Goal: Task Accomplishment & Management: Manage account settings

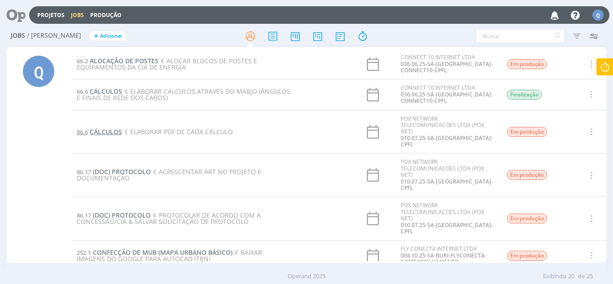
click at [114, 130] on span "CÁLCULOS" at bounding box center [106, 131] width 32 height 9
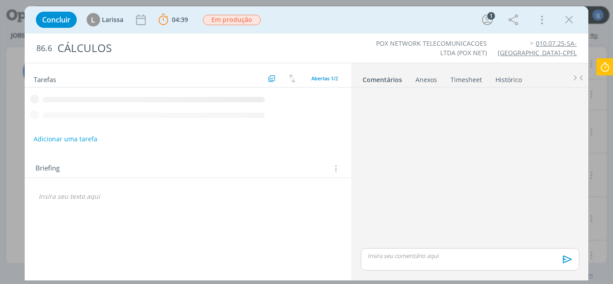
click at [314, 68] on icon at bounding box center [604, 66] width 16 height 17
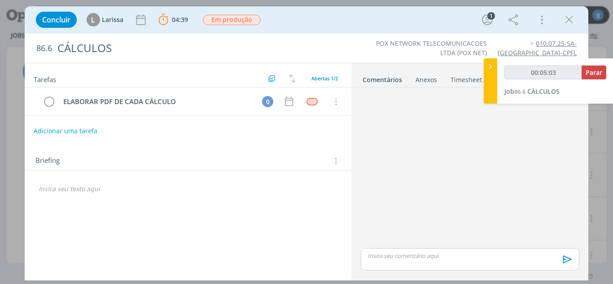
type input "00:05:04"
click at [314, 72] on span "Parar" at bounding box center [593, 72] width 17 height 9
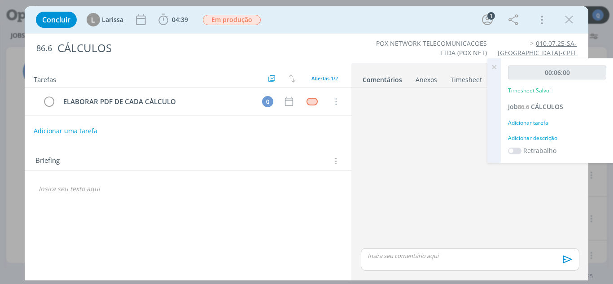
click at [314, 120] on div "Adicionar tarefa" at bounding box center [557, 123] width 98 height 8
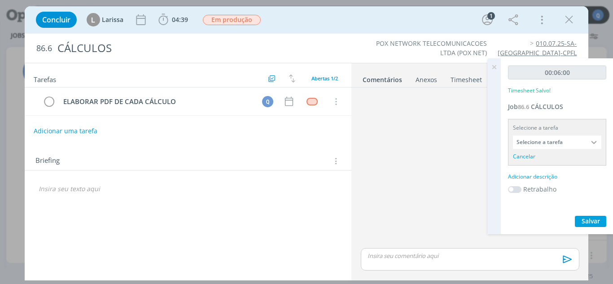
click at [314, 143] on input "Selecione a tarefa" at bounding box center [557, 141] width 88 height 13
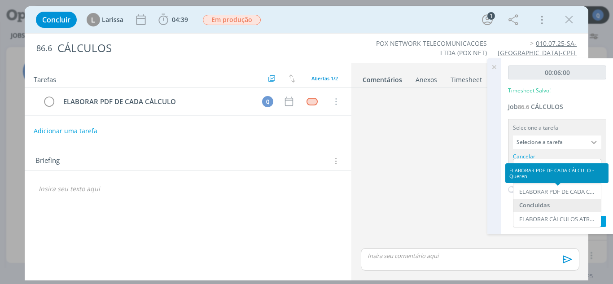
drag, startPoint x: 566, startPoint y: 196, endPoint x: 585, endPoint y: 199, distance: 19.0
click at [314, 196] on div "ELABORAR PDF DE CADA CÁLCULO - Queren" at bounding box center [556, 191] width 87 height 15
type input "ELABORAR PDF DE CADA CÁLCULO"
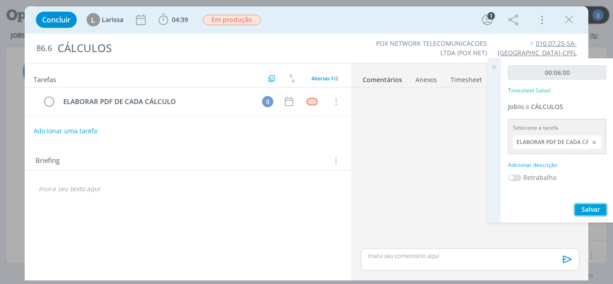
click at [314, 206] on span "Salvar" at bounding box center [590, 209] width 18 height 9
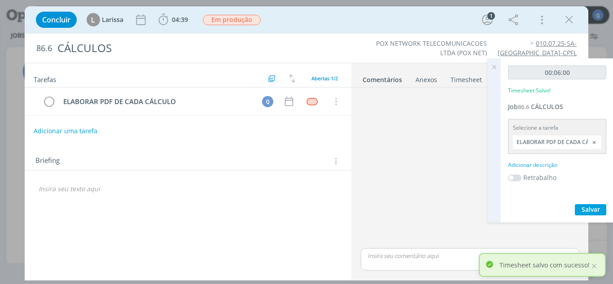
click at [314, 68] on icon at bounding box center [494, 66] width 16 height 17
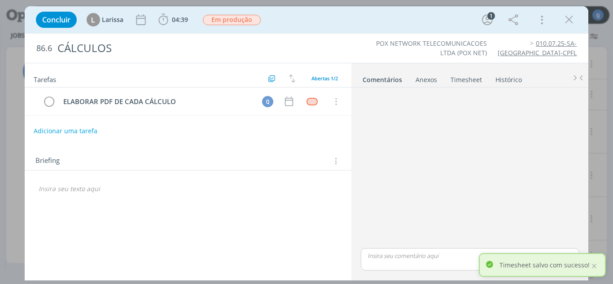
click at [314, 77] on li "Timesheet" at bounding box center [472, 77] width 45 height 13
click at [314, 79] on link "Timesheet" at bounding box center [466, 77] width 32 height 13
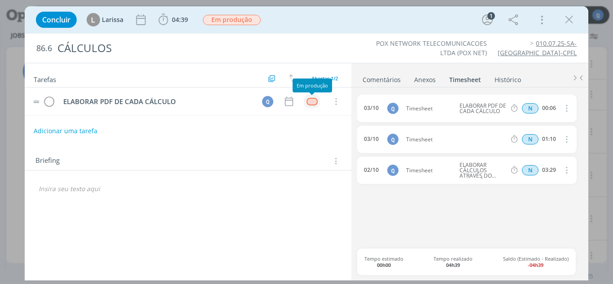
click at [307, 101] on div "dialog" at bounding box center [311, 102] width 11 height 8
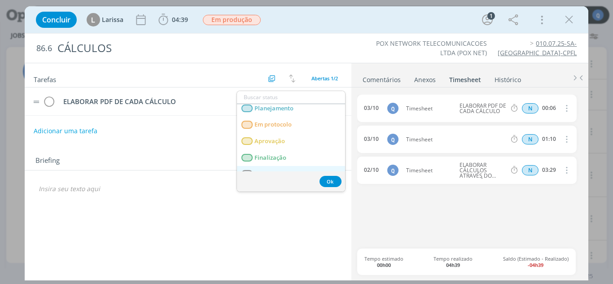
scroll to position [31, 0]
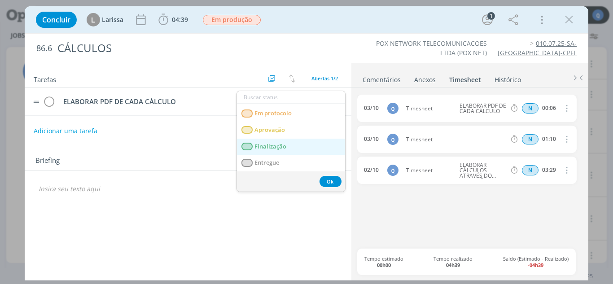
click at [276, 148] on span "Finalização" at bounding box center [270, 146] width 32 height 7
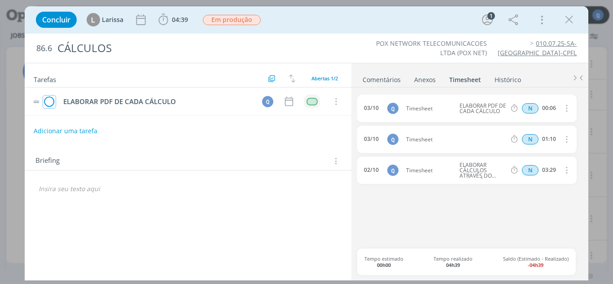
click at [49, 105] on icon "dialog" at bounding box center [49, 101] width 13 height 13
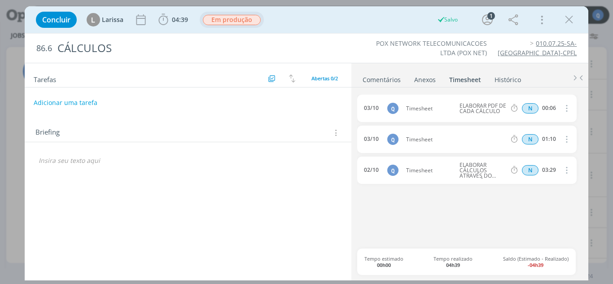
click at [233, 16] on span "Em produção" at bounding box center [232, 20] width 58 height 10
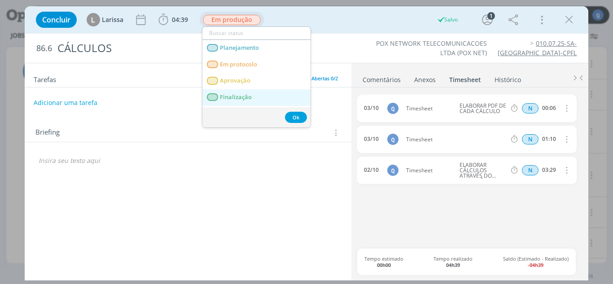
click at [232, 102] on link "Finalização" at bounding box center [256, 97] width 108 height 17
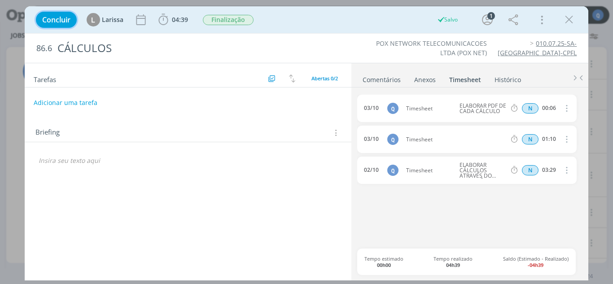
click at [65, 22] on span "Concluir" at bounding box center [56, 19] width 28 height 7
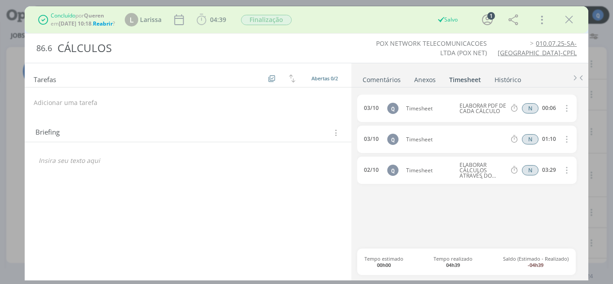
drag, startPoint x: 569, startPoint y: 24, endPoint x: 562, endPoint y: 25, distance: 7.7
click at [314, 24] on icon "dialog" at bounding box center [568, 19] width 13 height 13
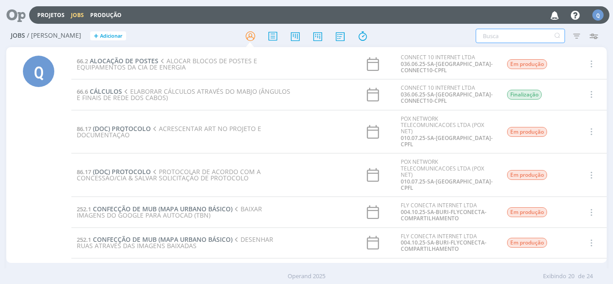
click at [314, 36] on input "text" at bounding box center [519, 36] width 89 height 14
type input "10.07"
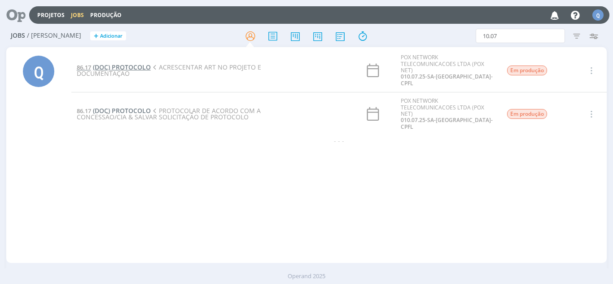
click at [137, 65] on span "(DOC) PROTOCOLO" at bounding box center [122, 67] width 58 height 9
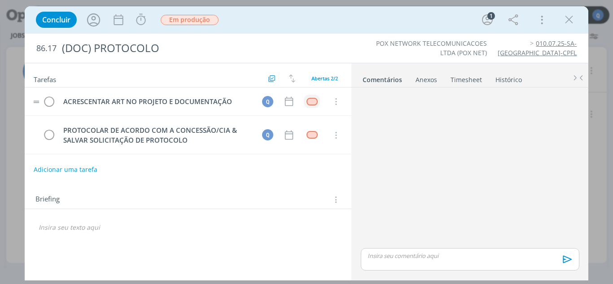
click at [313, 103] on div "dialog" at bounding box center [311, 102] width 11 height 8
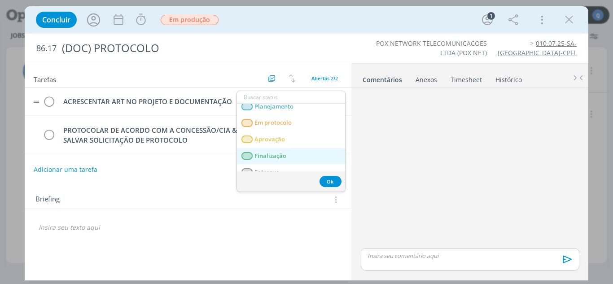
scroll to position [31, 0]
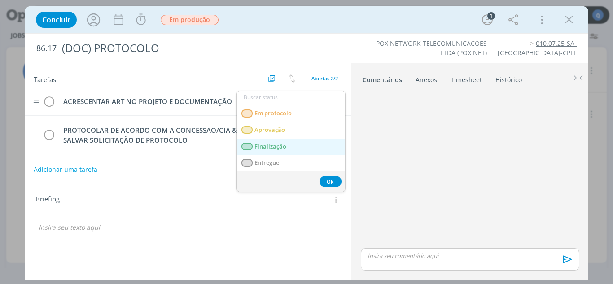
click at [270, 148] on span "Finalização" at bounding box center [270, 146] width 32 height 7
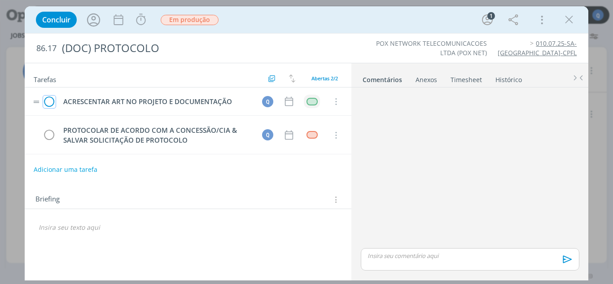
click at [54, 96] on icon "dialog" at bounding box center [49, 101] width 13 height 13
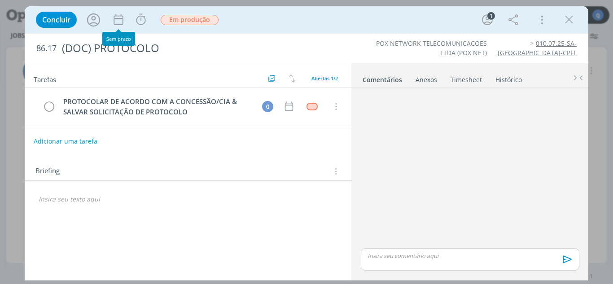
click at [132, 22] on div "Concluir Iniciar Apontar Data * [DATE] Horas * 00:00 Tarefa Selecione a tarefa …" at bounding box center [306, 20] width 550 height 22
click at [140, 23] on icon "dialog" at bounding box center [140, 19] width 13 height 13
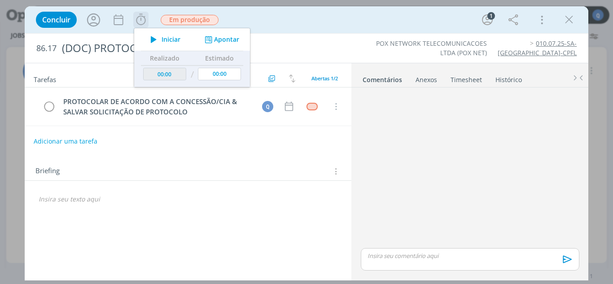
click at [165, 39] on span "Iniciar" at bounding box center [170, 39] width 19 height 6
click at [212, 39] on icon "dialog" at bounding box center [208, 39] width 11 height 9
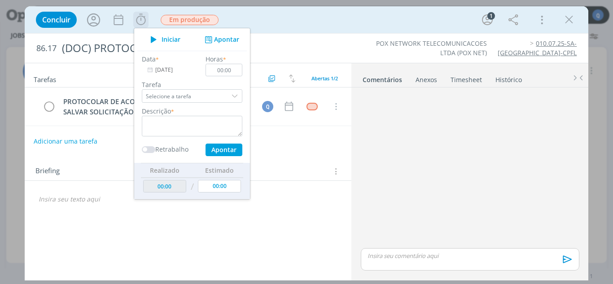
click at [229, 92] on div "dialog" at bounding box center [235, 95] width 13 height 13
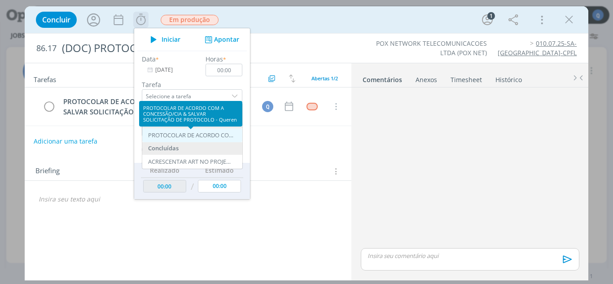
click at [203, 135] on div "PROTOCOLAR DE ACORDO COM A CONCESSÃO/CIA & SALVAR SOLICITAÇÃO DE PROTOCOLO - Qu…" at bounding box center [190, 135] width 85 height 7
type input "PROTOCOLAR DE ACORDO COM A CONCESSÃO/CIA & SALVAR SOLICITAÇÃO DE PROTOCOLO"
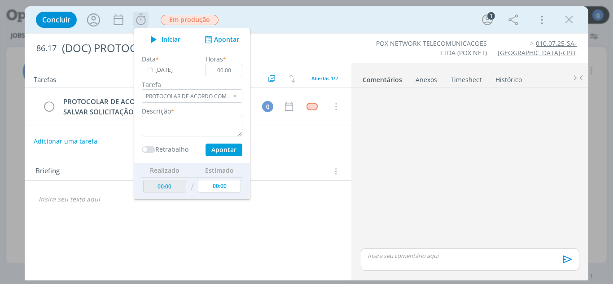
click at [162, 42] on span "Iniciar" at bounding box center [170, 39] width 19 height 6
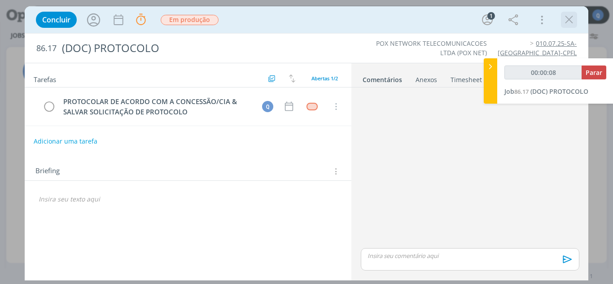
click at [314, 21] on icon "dialog" at bounding box center [568, 19] width 13 height 13
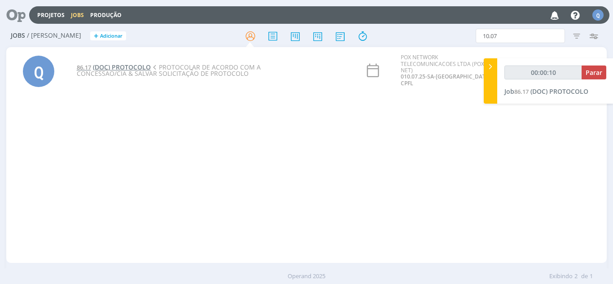
click at [129, 66] on span "(DOC) PROTOCOLO" at bounding box center [122, 67] width 58 height 9
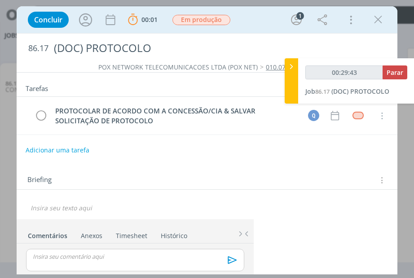
type input "00:29:44"
click at [314, 74] on span "Parar" at bounding box center [394, 72] width 17 height 9
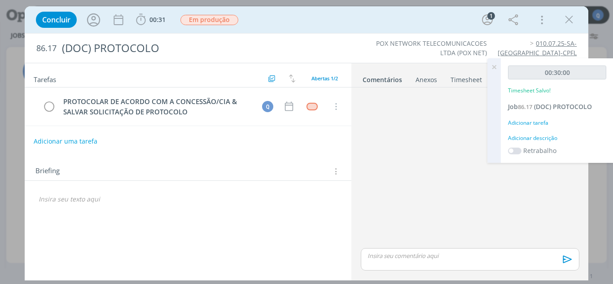
click at [314, 119] on div "Adicionar tarefa" at bounding box center [557, 123] width 98 height 8
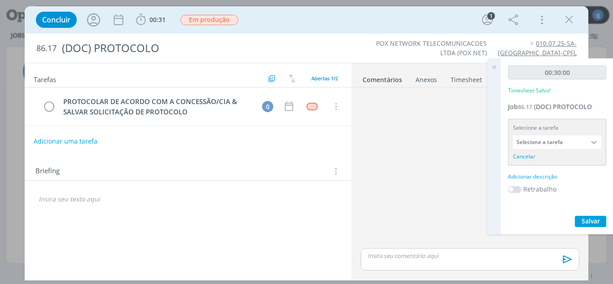
click at [314, 144] on input "Selecione a tarefa" at bounding box center [557, 141] width 88 height 13
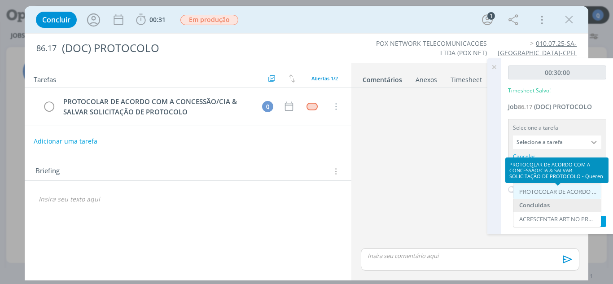
click at [314, 189] on div "PROTOCOLAR DE ACORDO COM A CONCESSÃO/CIA & SALVAR SOLICITAÇÃO DE PROTOCOLO - Qu…" at bounding box center [558, 191] width 78 height 7
type input "PROTOCOLAR DE ACORDO COM A CONCESSÃO/CIA & SALVAR SOLICITAÇÃO DE PROTOCOLO"
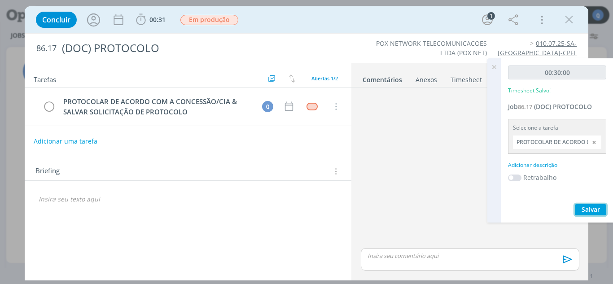
click at [314, 206] on span "Salvar" at bounding box center [590, 209] width 18 height 9
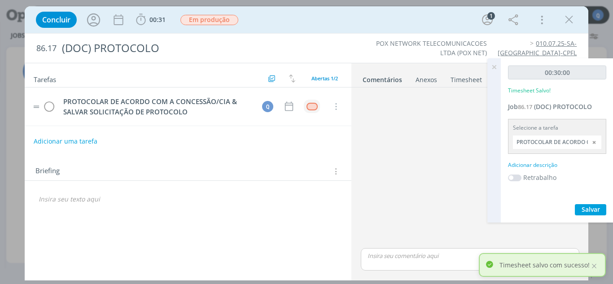
click at [310, 110] on div "dialog" at bounding box center [311, 107] width 11 height 8
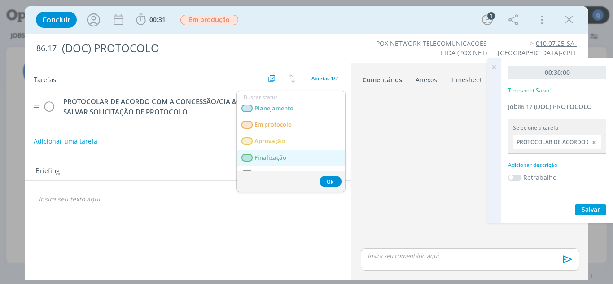
scroll to position [31, 0]
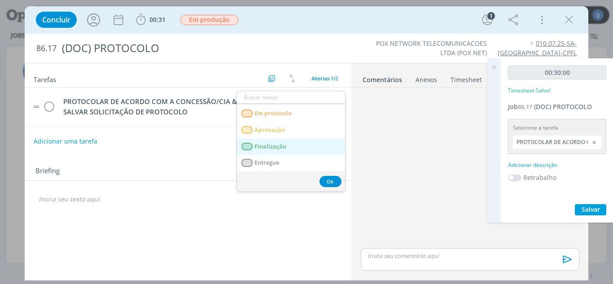
click at [294, 144] on link "Finalização" at bounding box center [291, 147] width 108 height 17
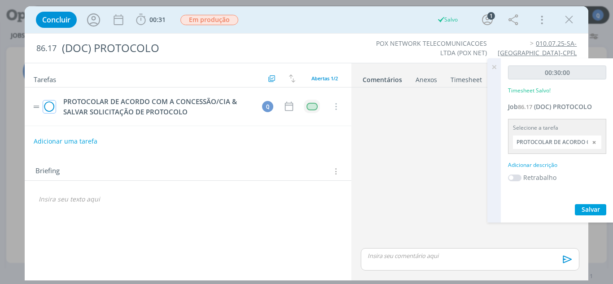
click at [51, 108] on icon "dialog" at bounding box center [49, 106] width 13 height 13
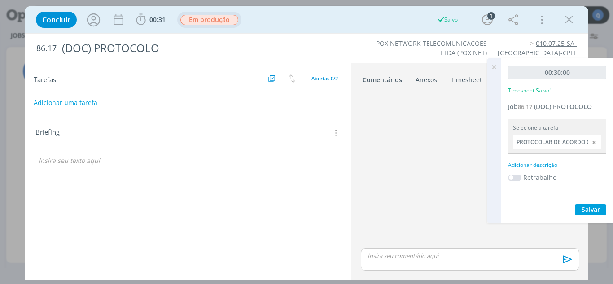
click at [221, 16] on span "Em produção" at bounding box center [209, 20] width 58 height 10
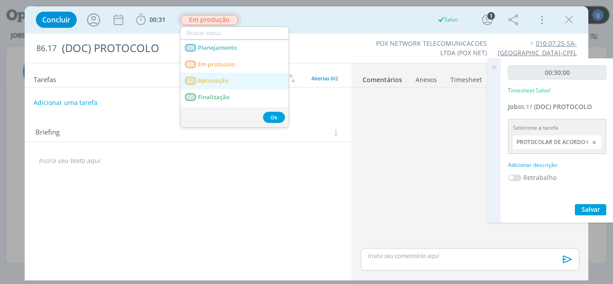
scroll to position [15, 0]
click at [231, 85] on link "Finalização" at bounding box center [234, 82] width 108 height 17
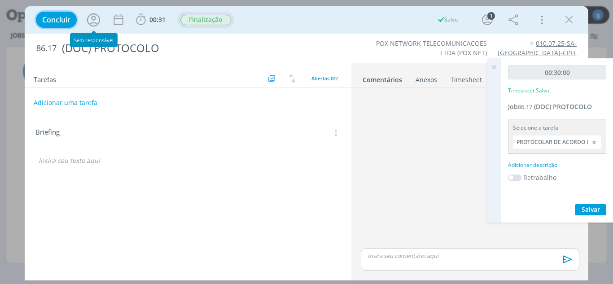
click at [65, 21] on span "Concluir" at bounding box center [56, 19] width 28 height 7
click at [49, 20] on span "Concluir" at bounding box center [56, 19] width 28 height 7
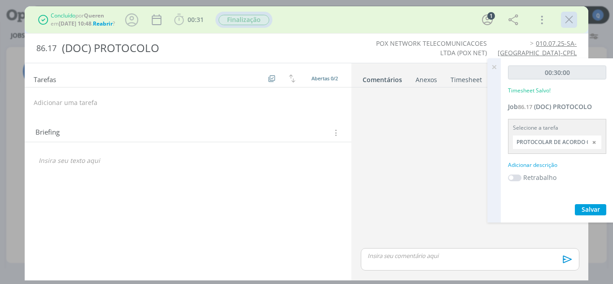
click at [314, 17] on icon "dialog" at bounding box center [568, 19] width 13 height 13
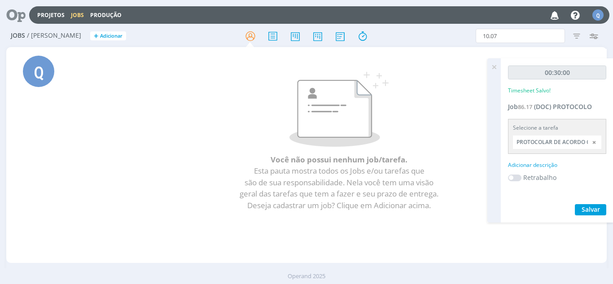
click at [314, 67] on icon at bounding box center [494, 66] width 16 height 17
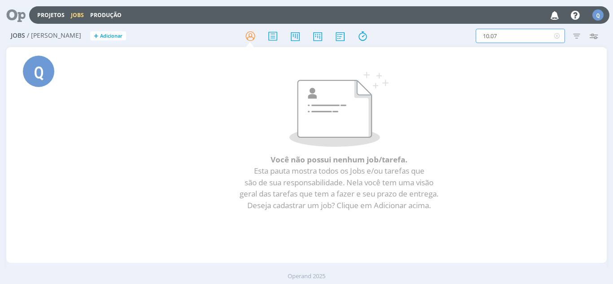
drag, startPoint x: 522, startPoint y: 40, endPoint x: 445, endPoint y: 40, distance: 77.1
click at [314, 40] on div "10.07 Filtros Filtrar Limpar 10.07 Tipo Jobs e Tarefas Data Personalizado a Sit…" at bounding box center [506, 36] width 191 height 14
click at [314, 35] on icon at bounding box center [556, 36] width 11 height 14
click at [314, 115] on p at bounding box center [339, 109] width 490 height 75
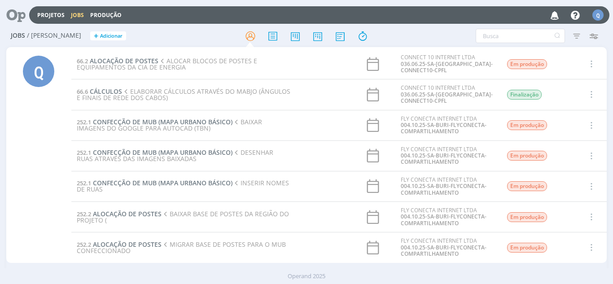
click at [1, 157] on div "Jobs / [PERSON_NAME] + Adicionar Filtros Filtrar [GEOGRAPHIC_DATA] Tipo Jobs e …" at bounding box center [306, 156] width 613 height 263
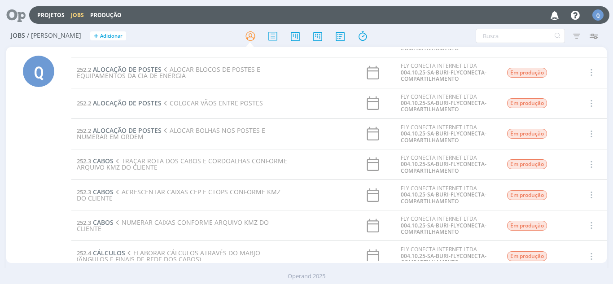
scroll to position [111, 0]
